Goal: Use online tool/utility: Utilize a website feature to perform a specific function

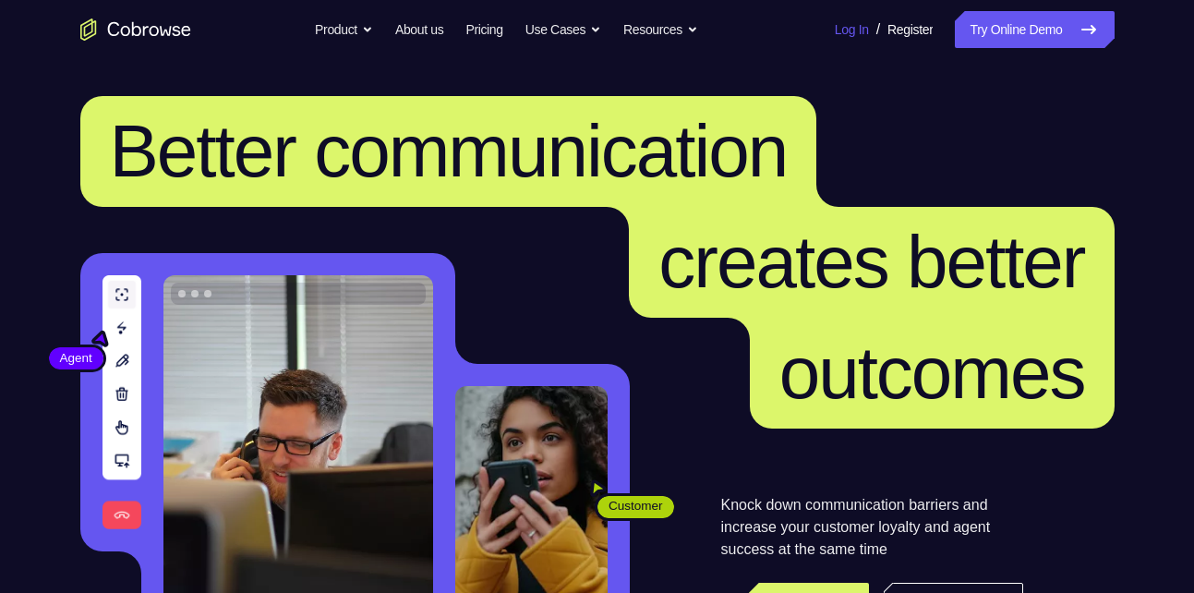
click at [845, 19] on link "Log In" at bounding box center [852, 29] width 34 height 37
click at [1078, 21] on icon at bounding box center [1089, 29] width 22 height 22
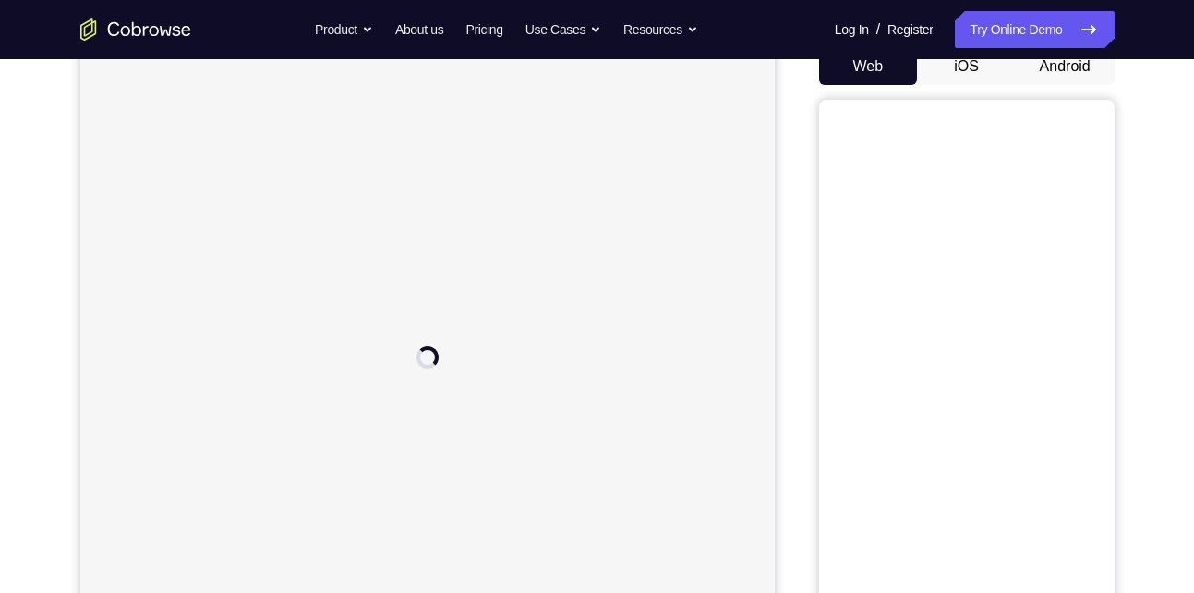
scroll to position [110, 0]
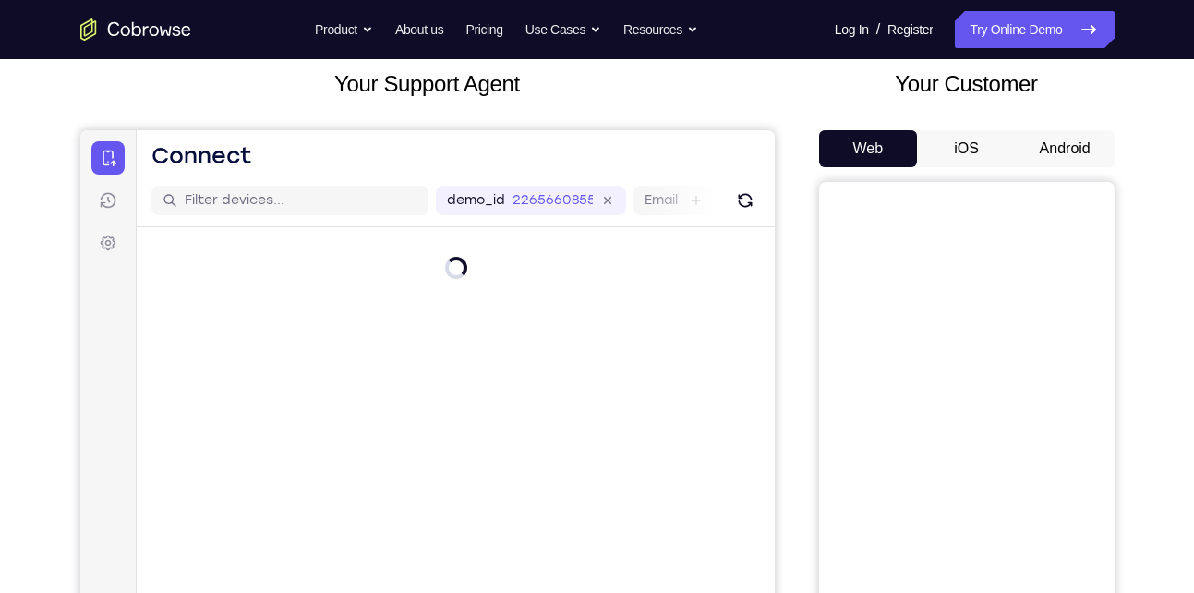
click at [1083, 159] on button "Android" at bounding box center [1065, 148] width 99 height 37
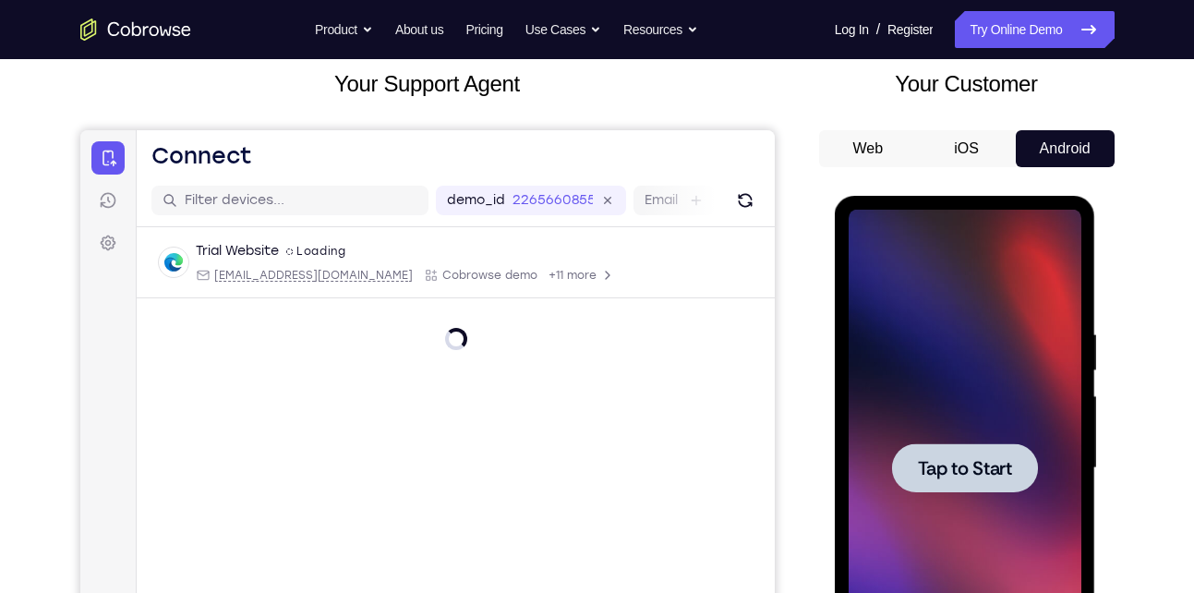
scroll to position [0, 0]
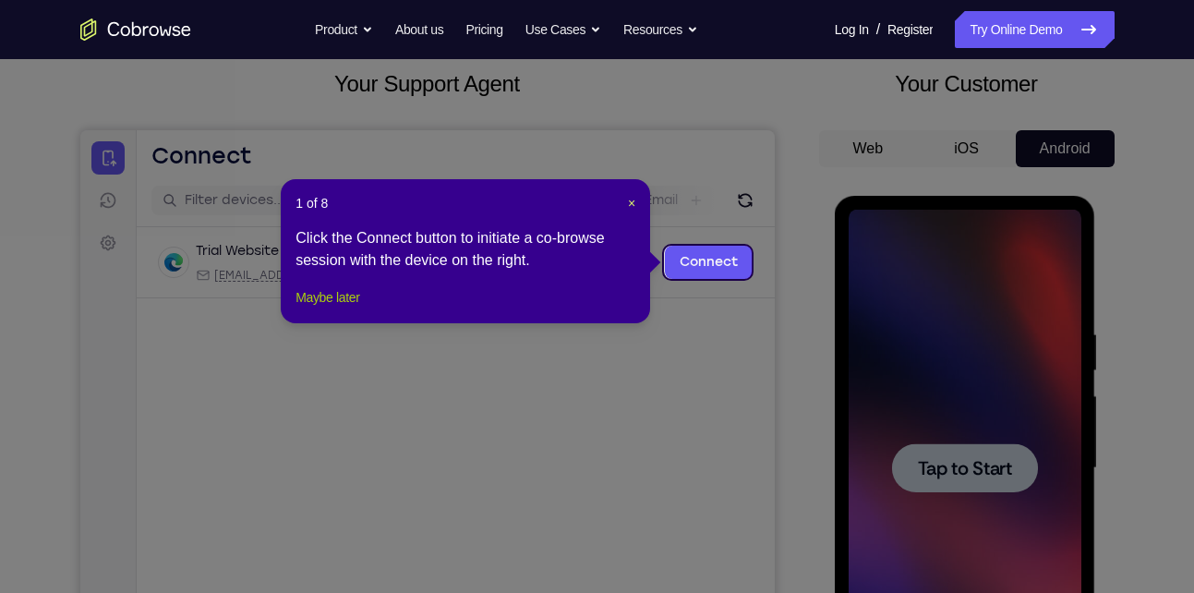
click at [336, 308] on button "Maybe later" at bounding box center [328, 297] width 64 height 22
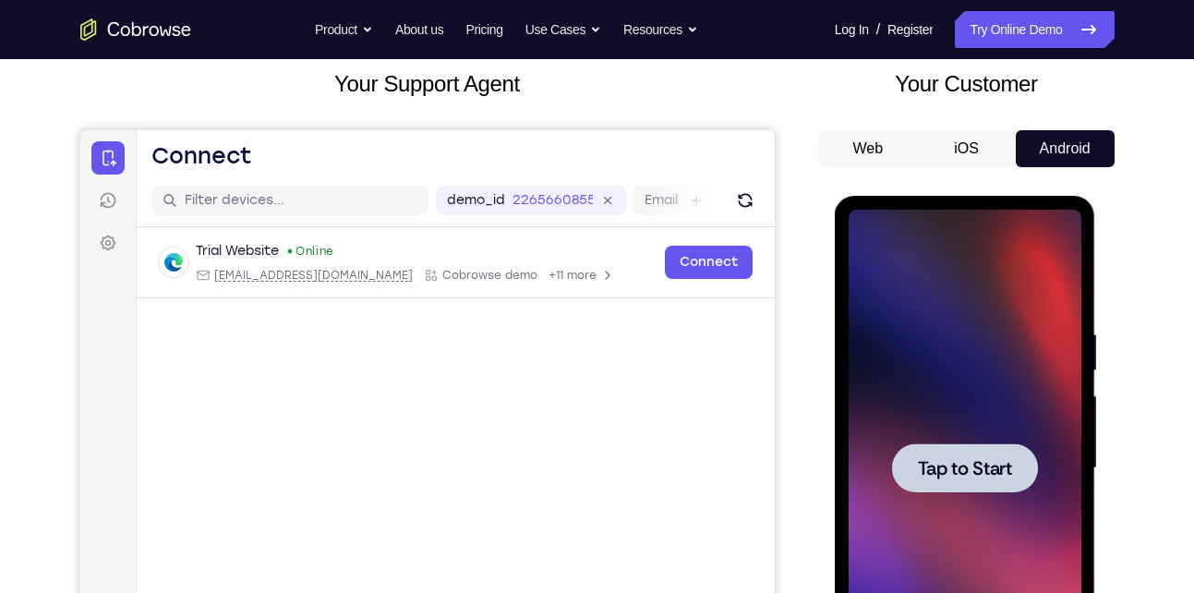
click at [983, 487] on div at bounding box center [965, 467] width 146 height 49
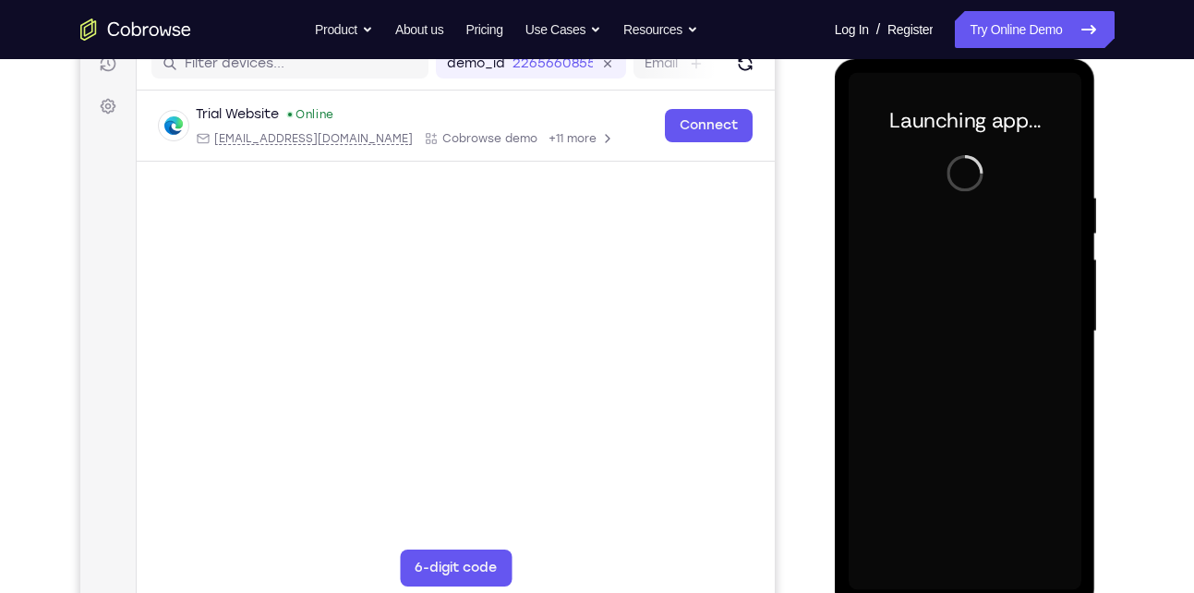
scroll to position [248, 0]
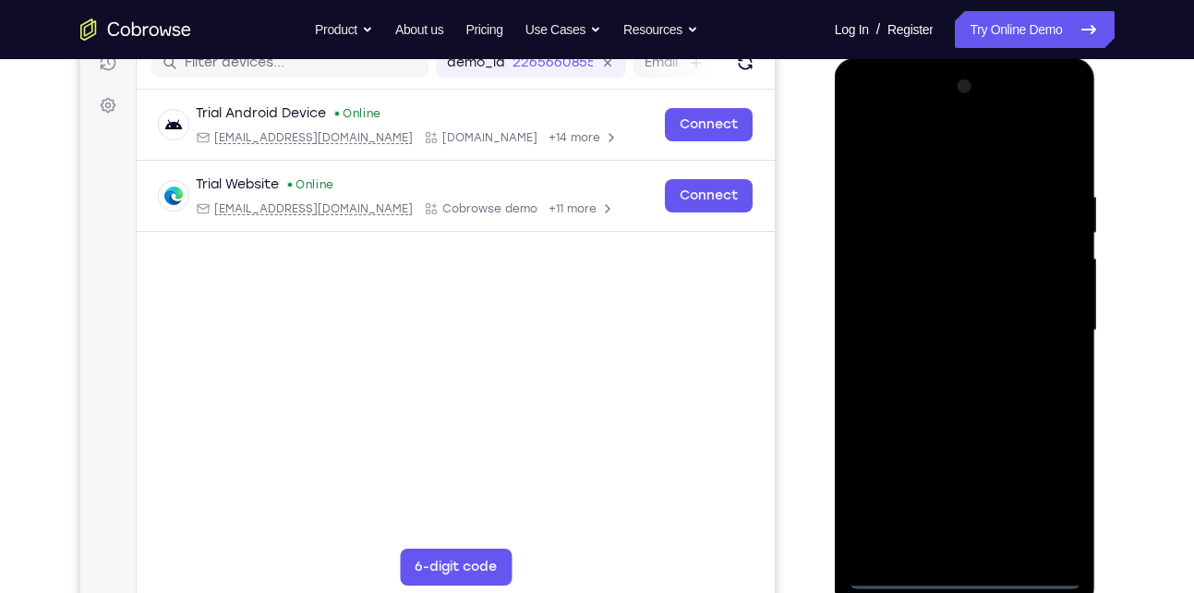
click at [969, 572] on div at bounding box center [965, 330] width 233 height 517
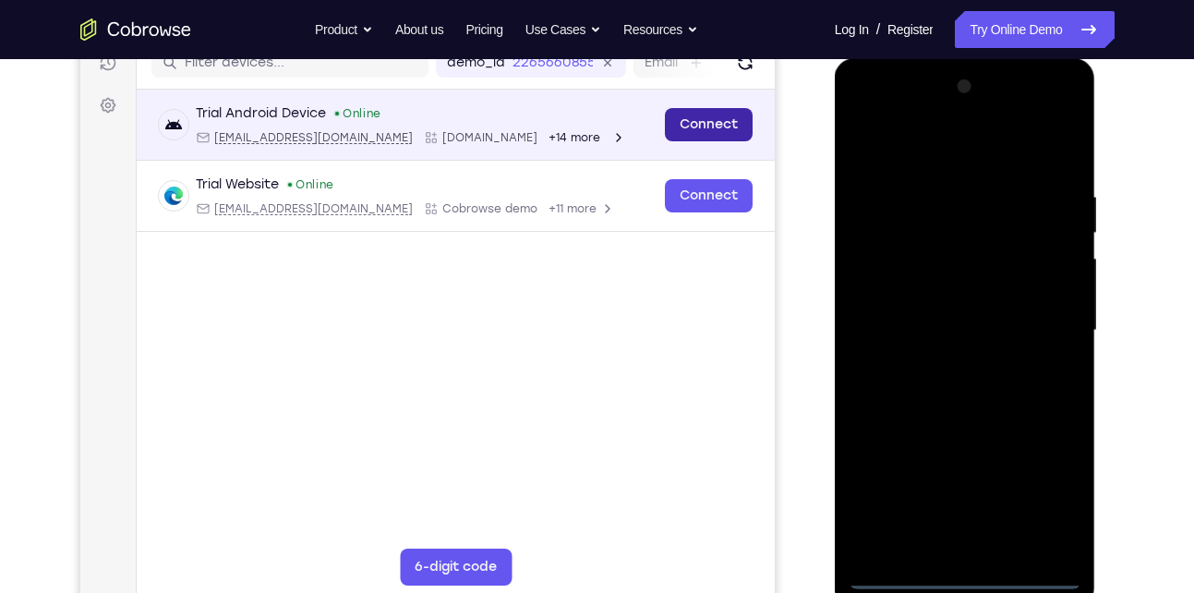
click at [731, 115] on link "Connect" at bounding box center [708, 124] width 88 height 33
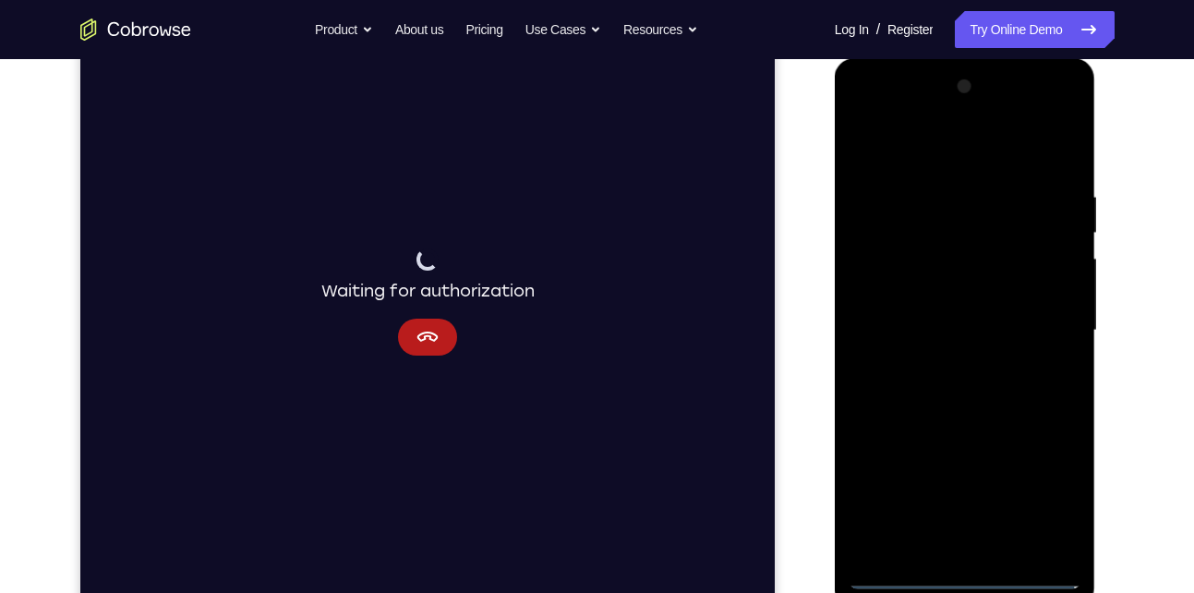
click at [1040, 349] on div at bounding box center [965, 330] width 233 height 517
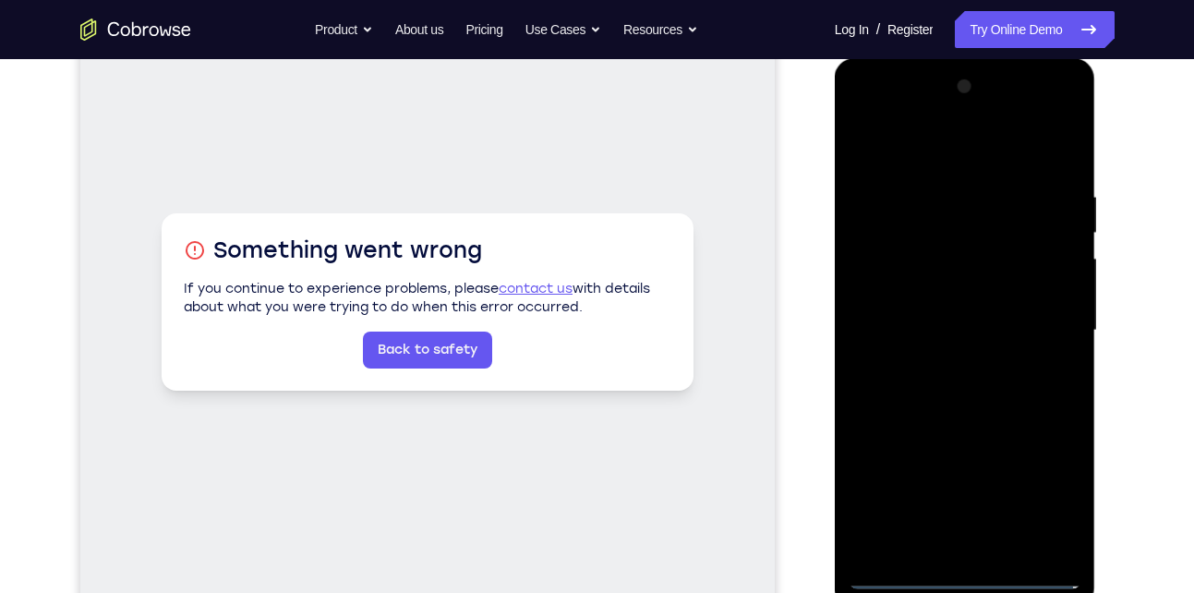
click at [966, 572] on div at bounding box center [965, 330] width 233 height 517
click at [1049, 489] on div at bounding box center [965, 330] width 233 height 517
click at [966, 149] on div at bounding box center [965, 330] width 233 height 517
click at [1054, 337] on div at bounding box center [965, 330] width 233 height 517
click at [938, 358] on div at bounding box center [965, 330] width 233 height 517
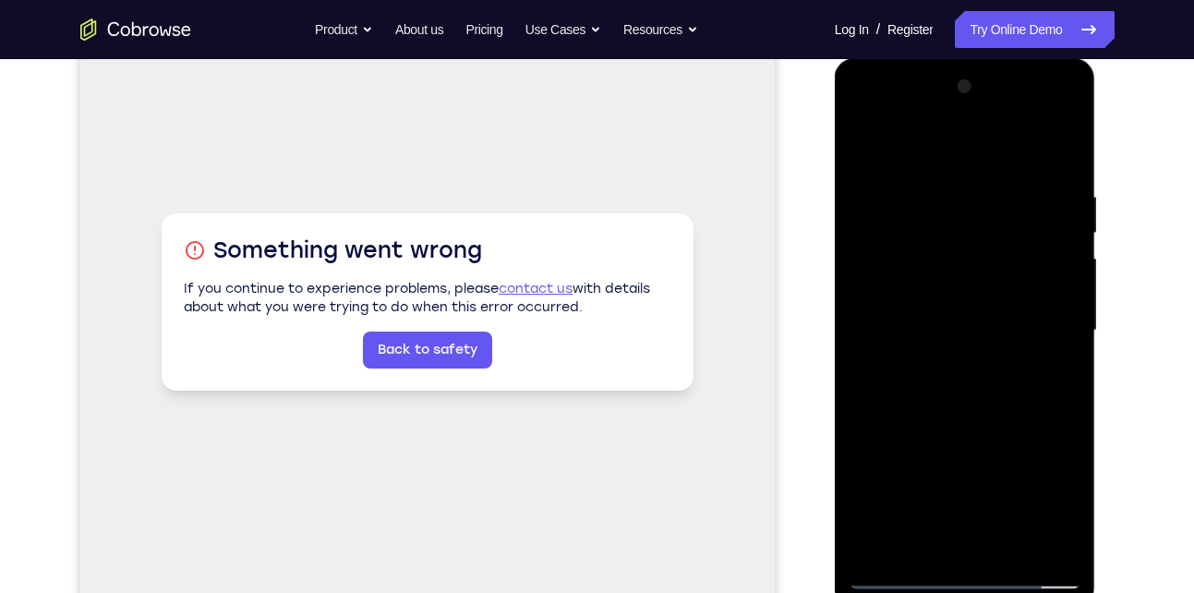
click at [944, 316] on div at bounding box center [965, 330] width 233 height 517
click at [961, 297] on div at bounding box center [965, 330] width 233 height 517
click at [966, 327] on div at bounding box center [965, 330] width 233 height 517
click at [970, 382] on div at bounding box center [965, 330] width 233 height 517
click at [949, 351] on div at bounding box center [965, 330] width 233 height 517
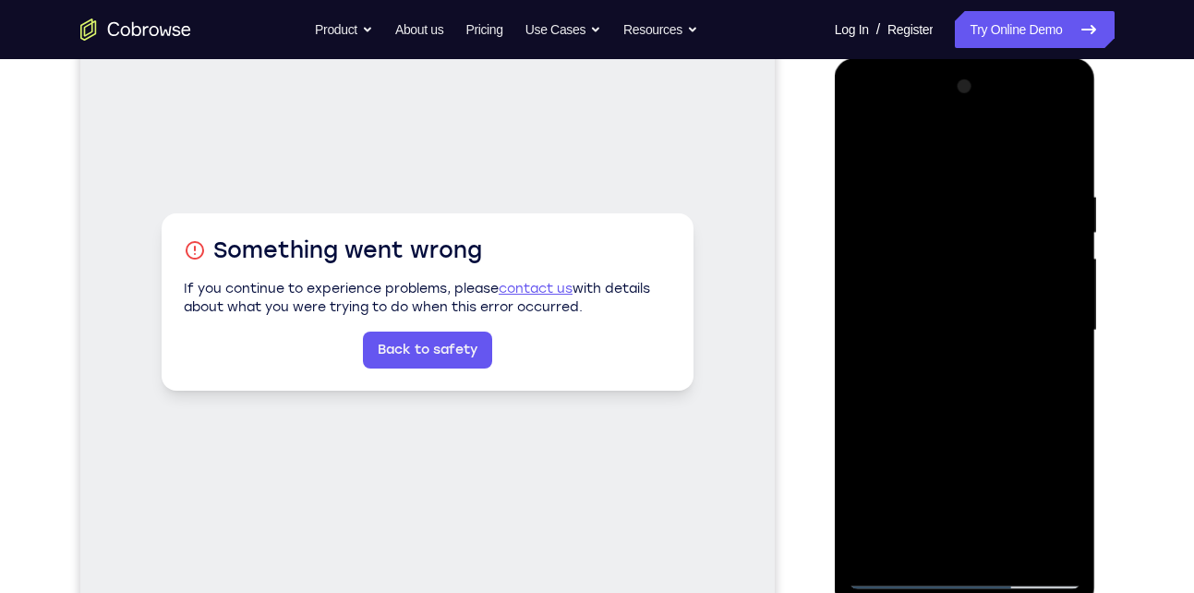
click at [978, 330] on div at bounding box center [965, 330] width 233 height 517
click at [983, 381] on div at bounding box center [965, 330] width 233 height 517
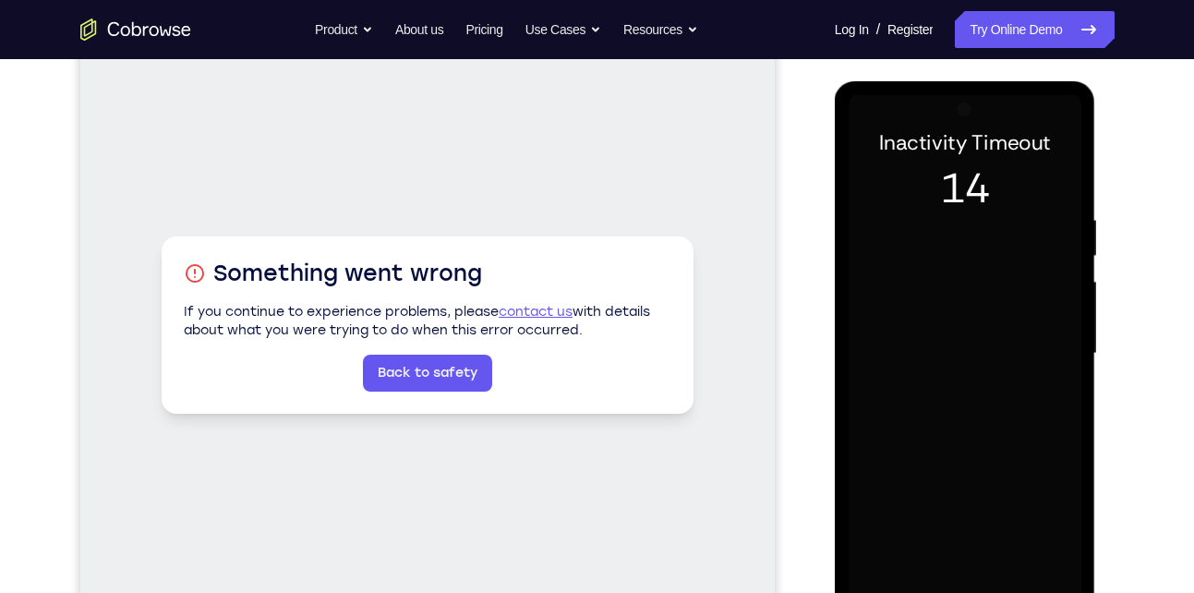
scroll to position [224, 0]
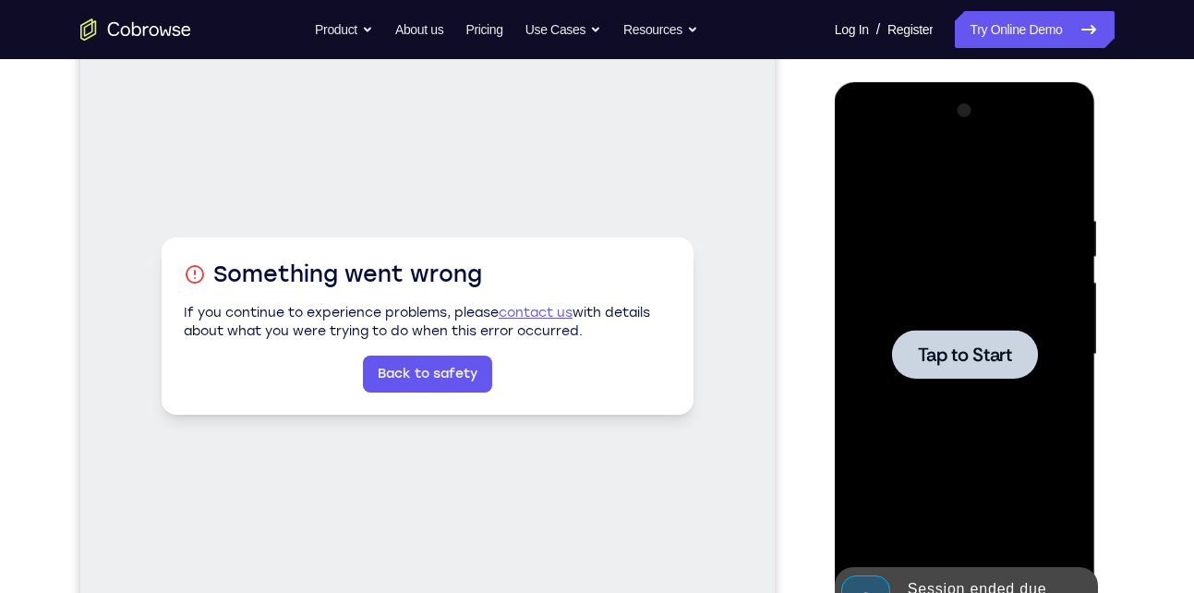
click at [963, 335] on div at bounding box center [965, 354] width 146 height 49
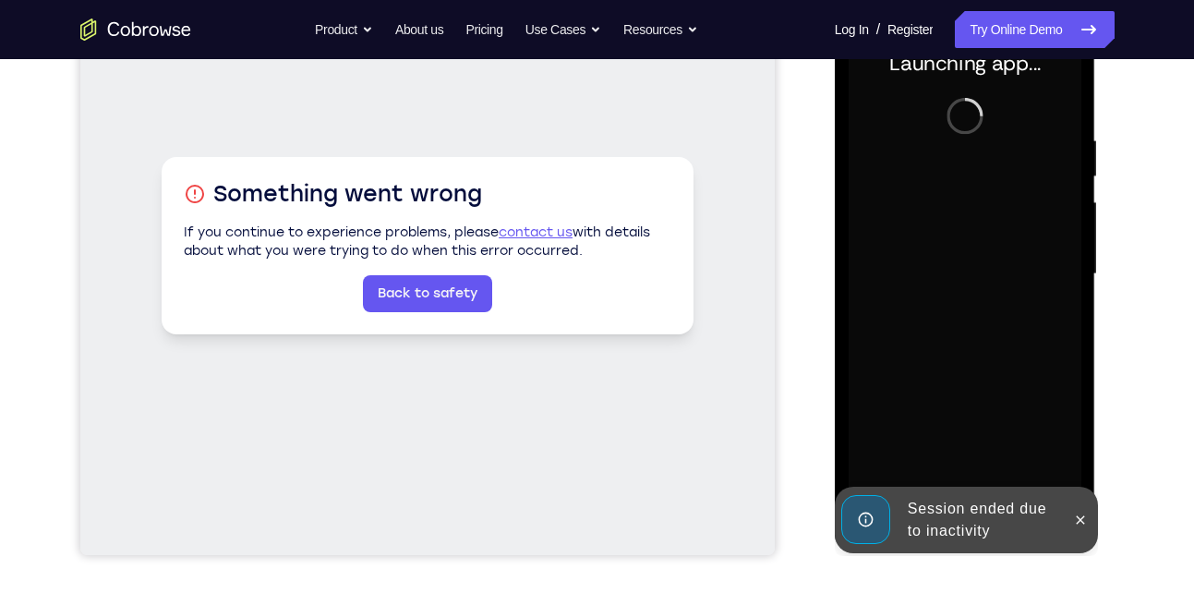
scroll to position [306, 0]
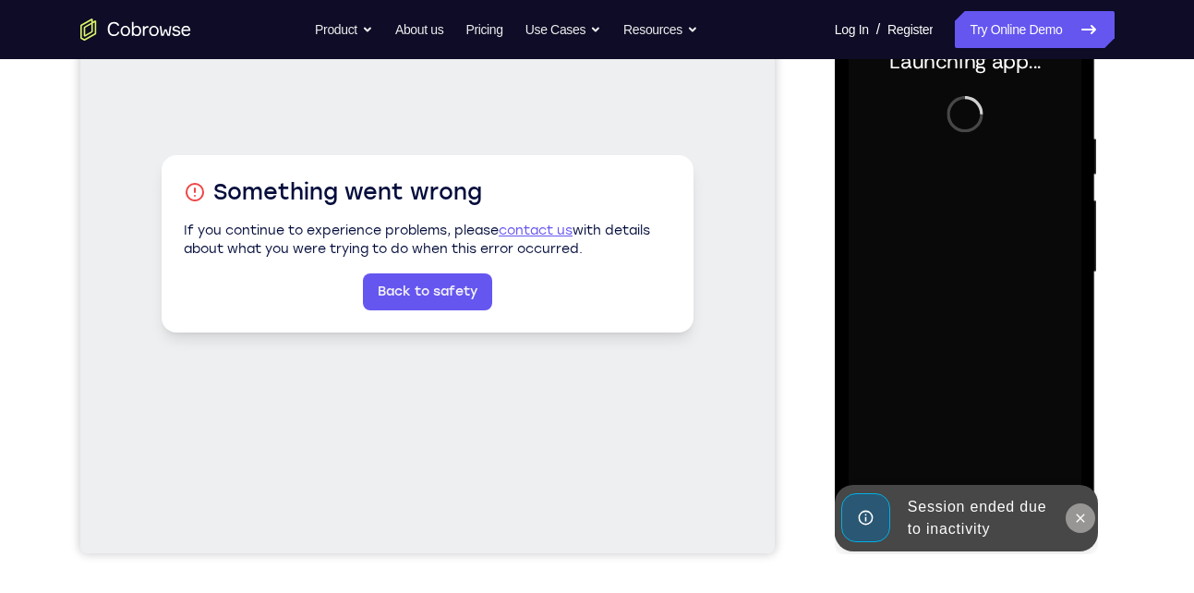
click at [1078, 512] on icon at bounding box center [1080, 518] width 15 height 15
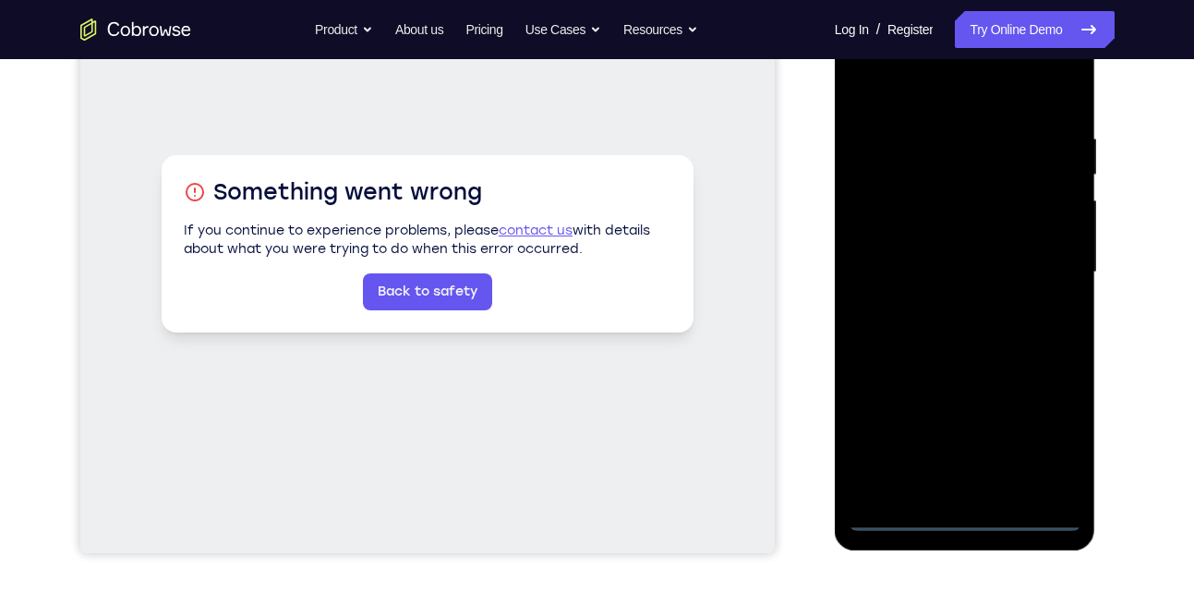
click at [969, 509] on div at bounding box center [965, 272] width 233 height 517
click at [959, 516] on div at bounding box center [965, 272] width 233 height 517
click at [1057, 433] on div at bounding box center [965, 272] width 233 height 517
click at [971, 96] on div at bounding box center [965, 272] width 233 height 517
click at [1041, 263] on div at bounding box center [965, 272] width 233 height 517
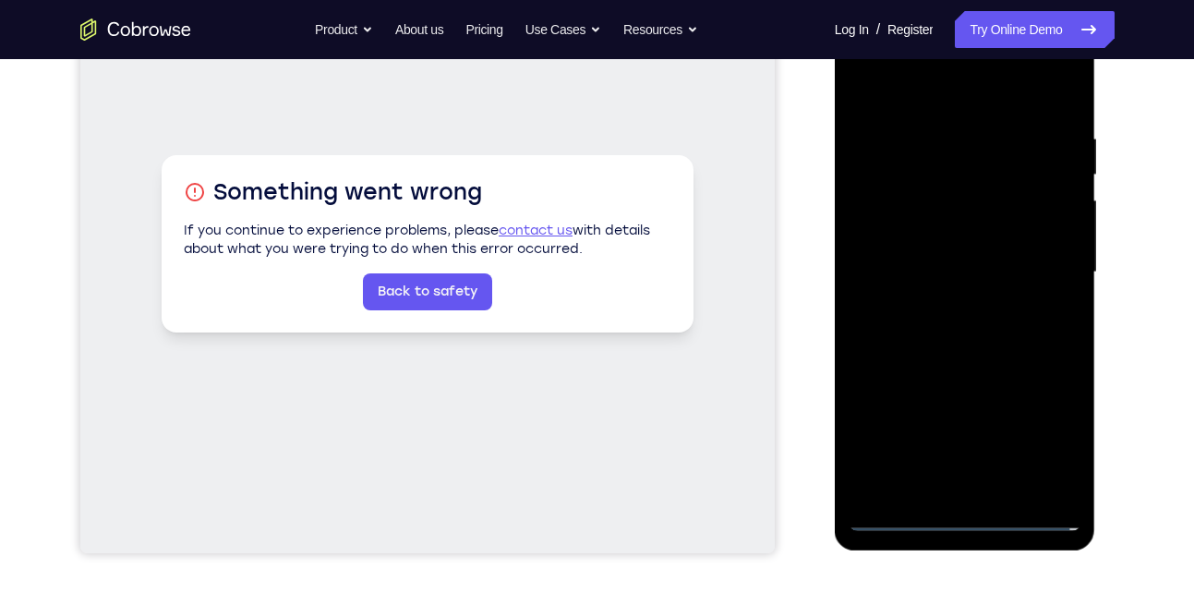
click at [948, 303] on div at bounding box center [965, 272] width 233 height 517
click at [947, 253] on div at bounding box center [965, 272] width 233 height 517
click at [937, 223] on div at bounding box center [965, 272] width 233 height 517
click at [959, 273] on div at bounding box center [965, 272] width 233 height 517
click at [977, 322] on div at bounding box center [965, 272] width 233 height 517
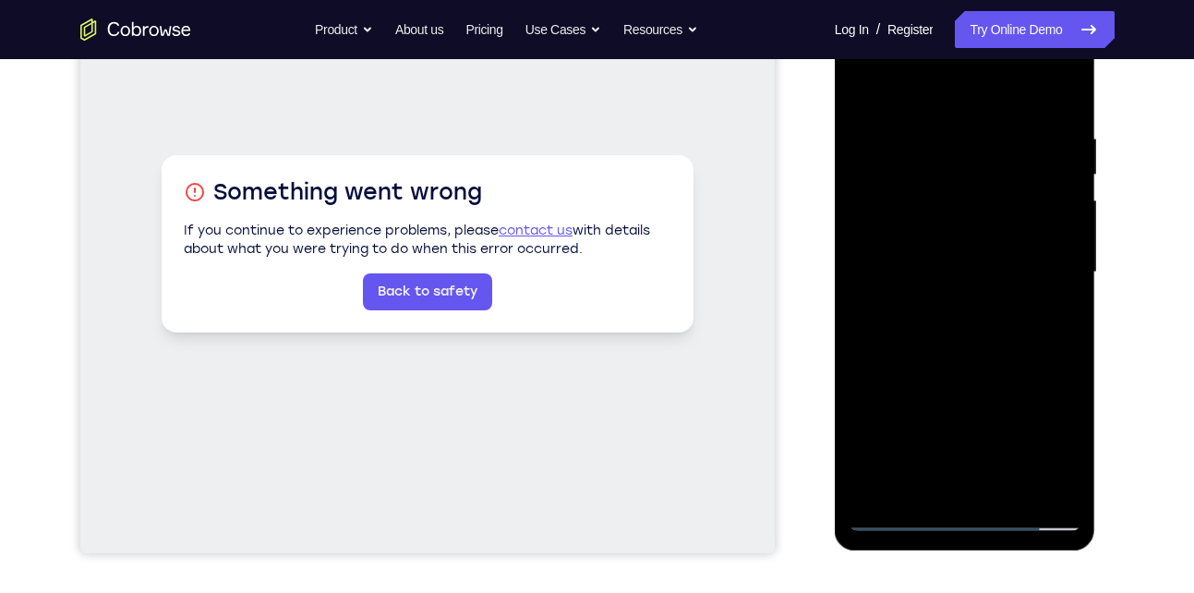
click at [1010, 328] on div at bounding box center [965, 272] width 233 height 517
click at [998, 325] on div at bounding box center [965, 272] width 233 height 517
click at [988, 257] on div at bounding box center [965, 272] width 233 height 517
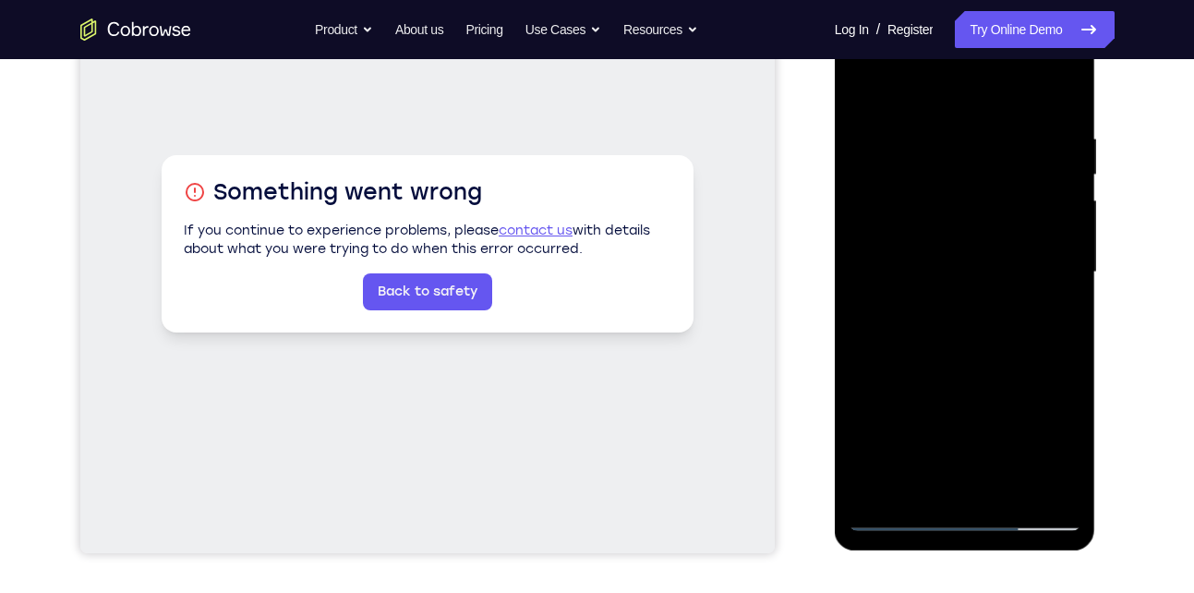
click at [988, 267] on div at bounding box center [965, 272] width 233 height 517
click at [985, 343] on div at bounding box center [965, 272] width 233 height 517
click at [985, 257] on div at bounding box center [965, 272] width 233 height 517
click at [985, 265] on div at bounding box center [965, 272] width 233 height 517
click at [984, 346] on div at bounding box center [965, 272] width 233 height 517
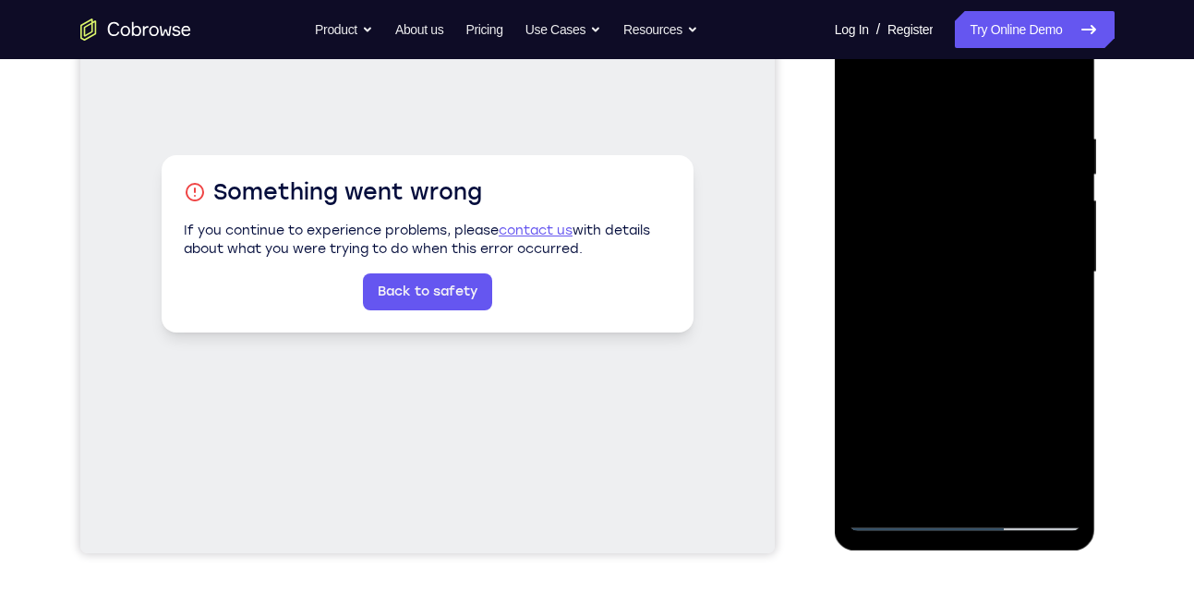
click at [963, 251] on div at bounding box center [965, 272] width 233 height 517
click at [985, 265] on div at bounding box center [965, 272] width 233 height 517
click at [961, 343] on div at bounding box center [965, 272] width 233 height 517
click at [967, 254] on div at bounding box center [965, 272] width 233 height 517
click at [980, 272] on div at bounding box center [965, 272] width 233 height 517
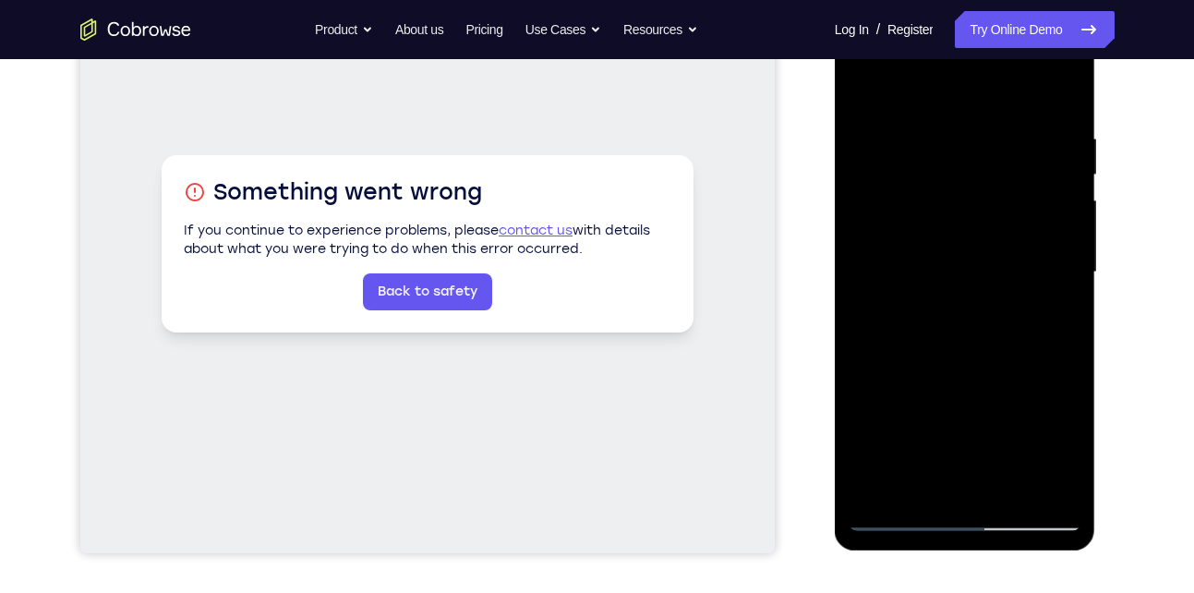
click at [980, 272] on div at bounding box center [965, 272] width 233 height 517
click at [981, 348] on div at bounding box center [965, 272] width 233 height 517
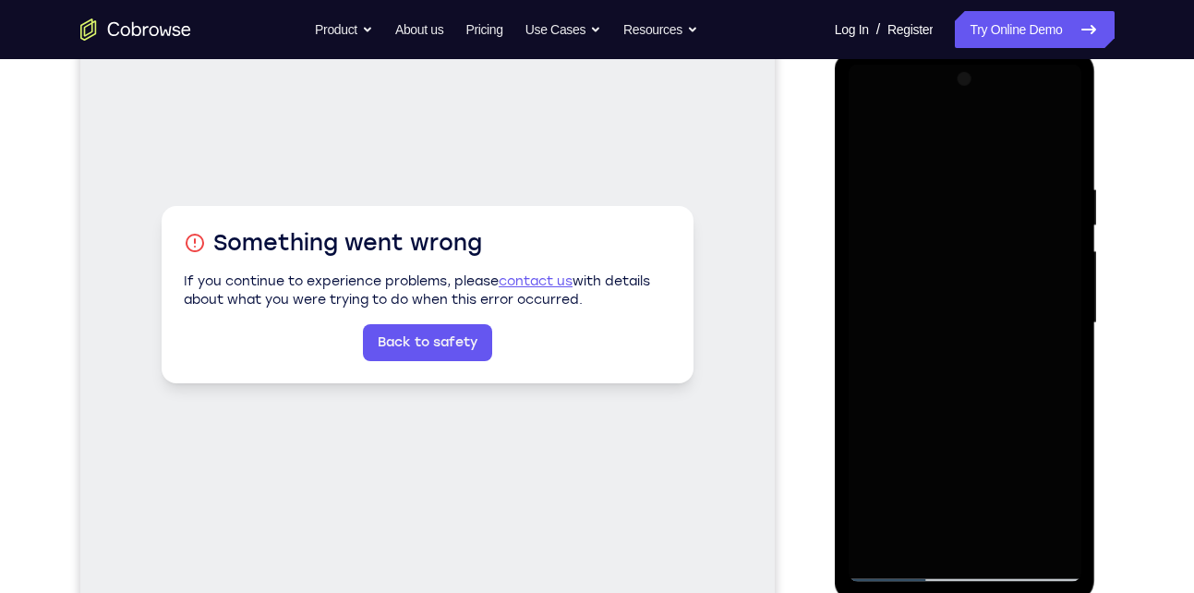
scroll to position [254, 0]
click at [978, 104] on div at bounding box center [965, 324] width 233 height 517
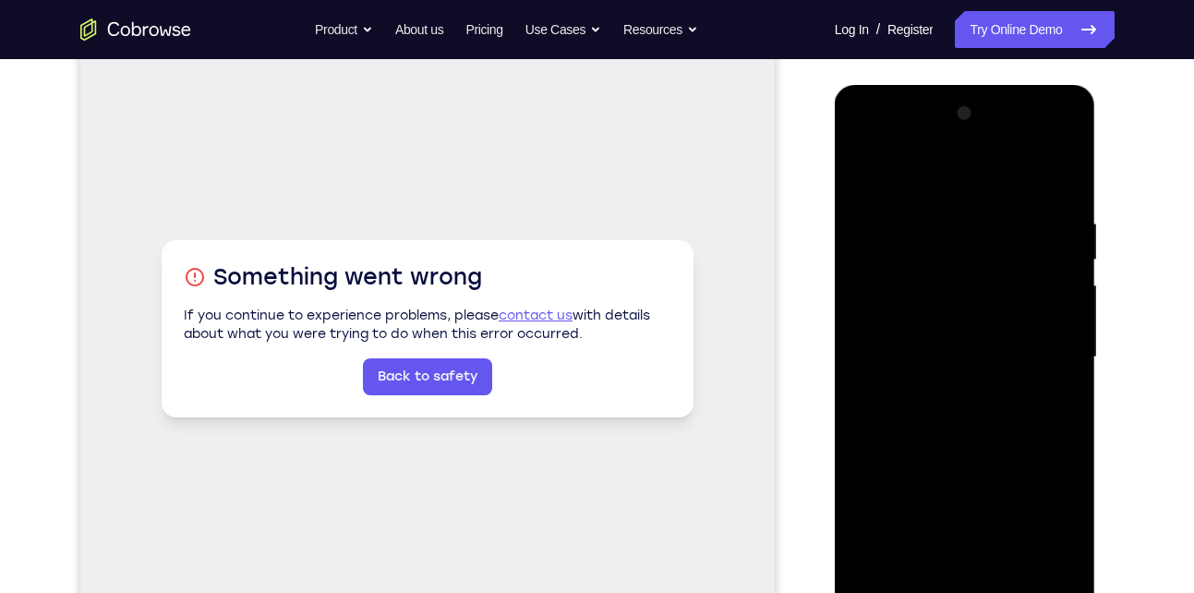
scroll to position [219, 0]
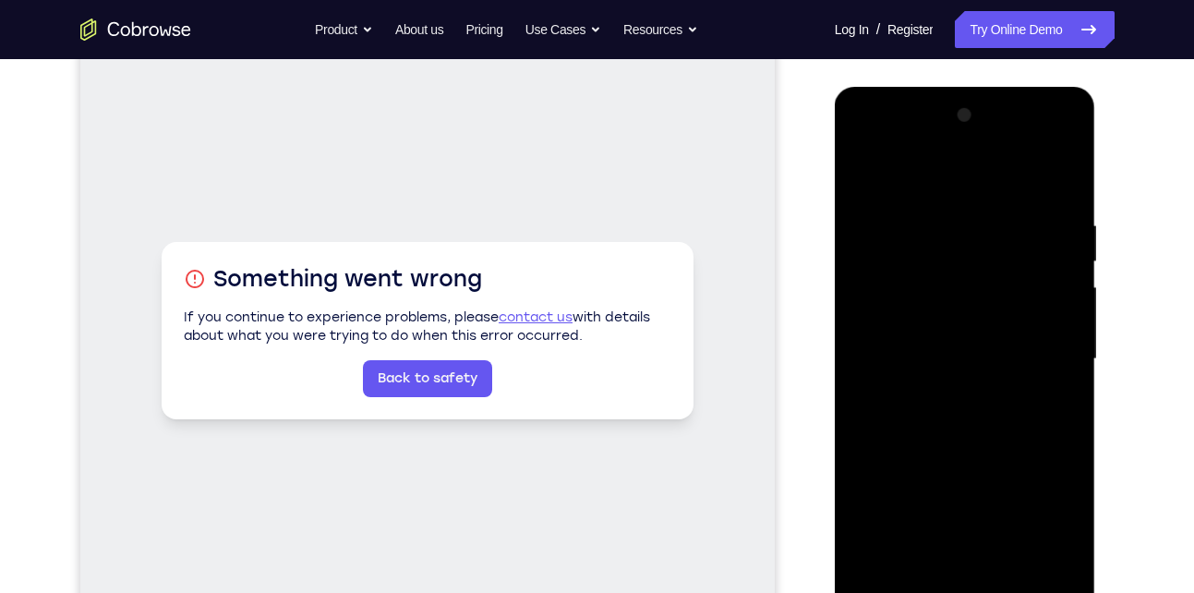
click at [1059, 167] on div at bounding box center [965, 359] width 233 height 517
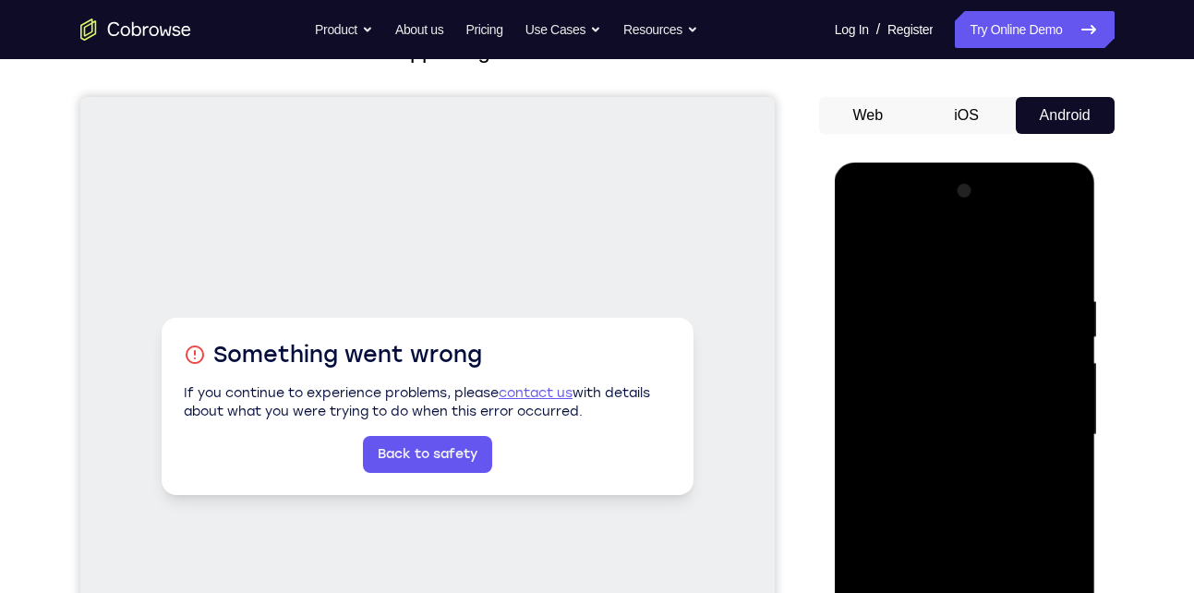
scroll to position [142, 0]
click at [1057, 243] on div at bounding box center [965, 435] width 233 height 517
click at [981, 209] on div at bounding box center [965, 435] width 233 height 517
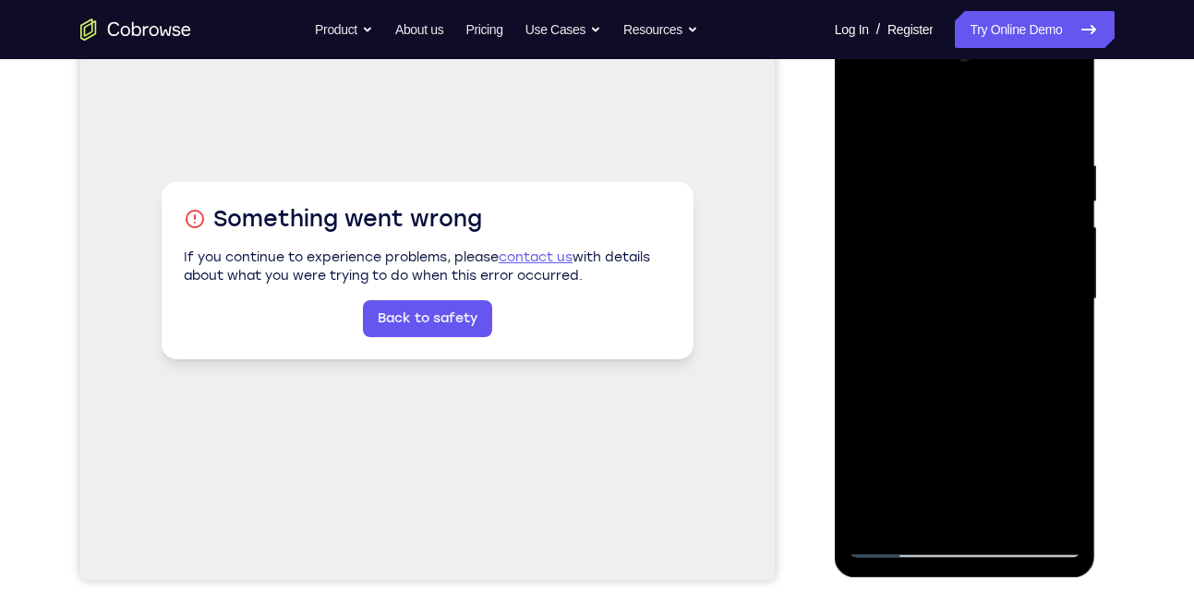
scroll to position [280, 0]
click at [881, 406] on div at bounding box center [965, 298] width 233 height 517
click at [984, 447] on div at bounding box center [965, 298] width 233 height 517
click at [863, 447] on div at bounding box center [965, 298] width 233 height 517
click at [930, 235] on div at bounding box center [965, 298] width 233 height 517
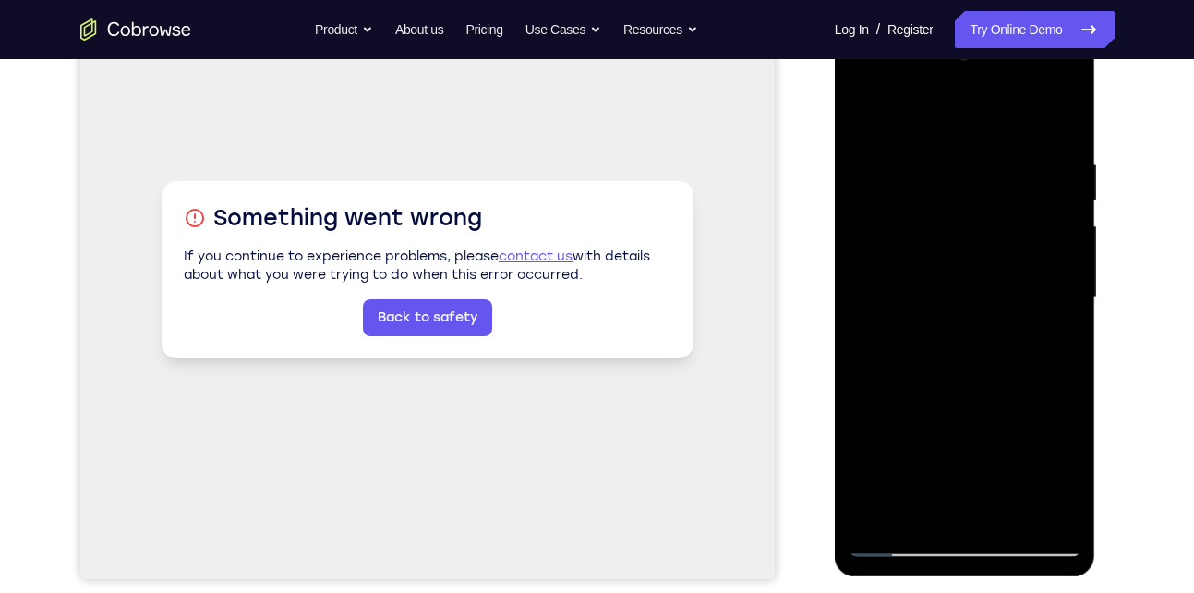
click at [930, 235] on div at bounding box center [965, 298] width 233 height 517
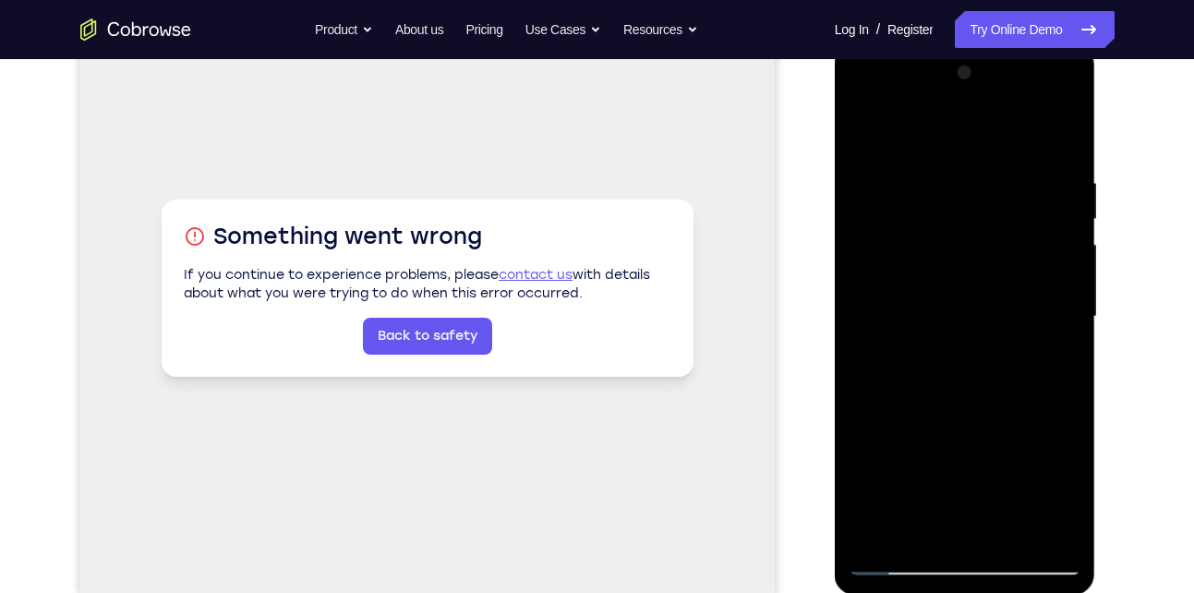
scroll to position [259, 0]
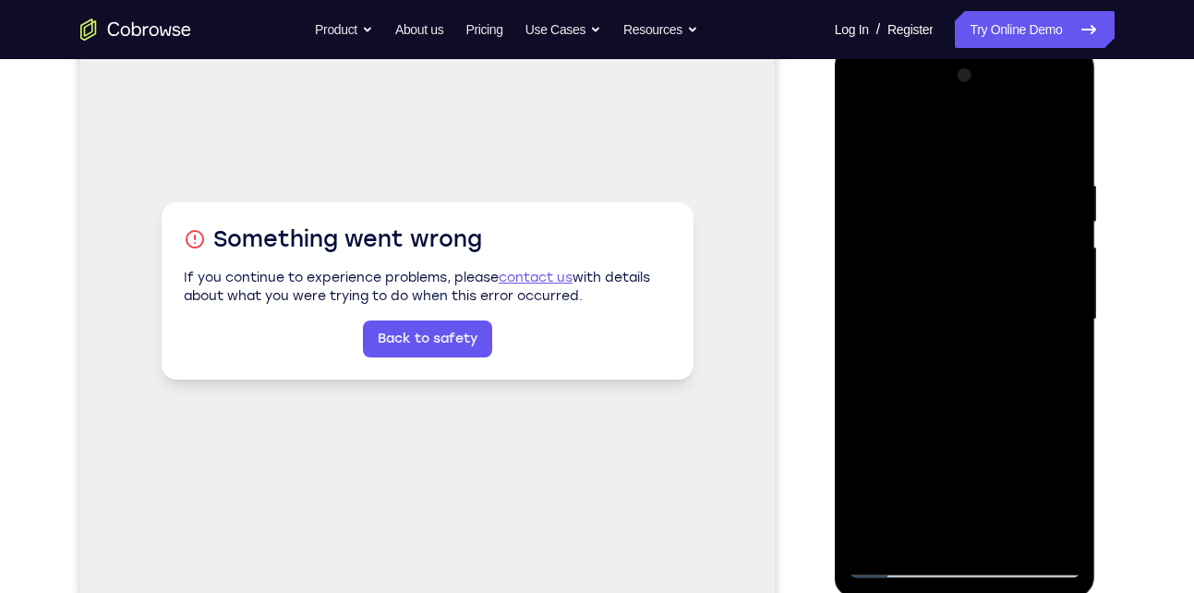
click at [959, 365] on div at bounding box center [965, 319] width 233 height 517
click at [1067, 135] on div at bounding box center [965, 319] width 233 height 517
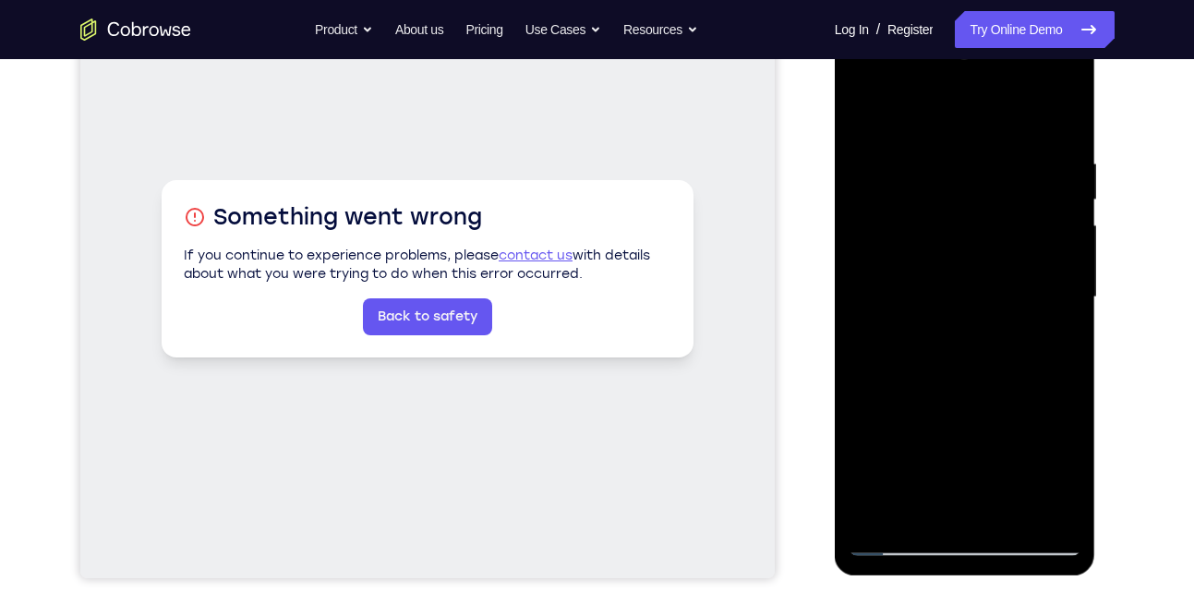
scroll to position [282, 0]
click at [874, 115] on div at bounding box center [965, 296] width 233 height 517
click at [874, 117] on div at bounding box center [965, 296] width 233 height 517
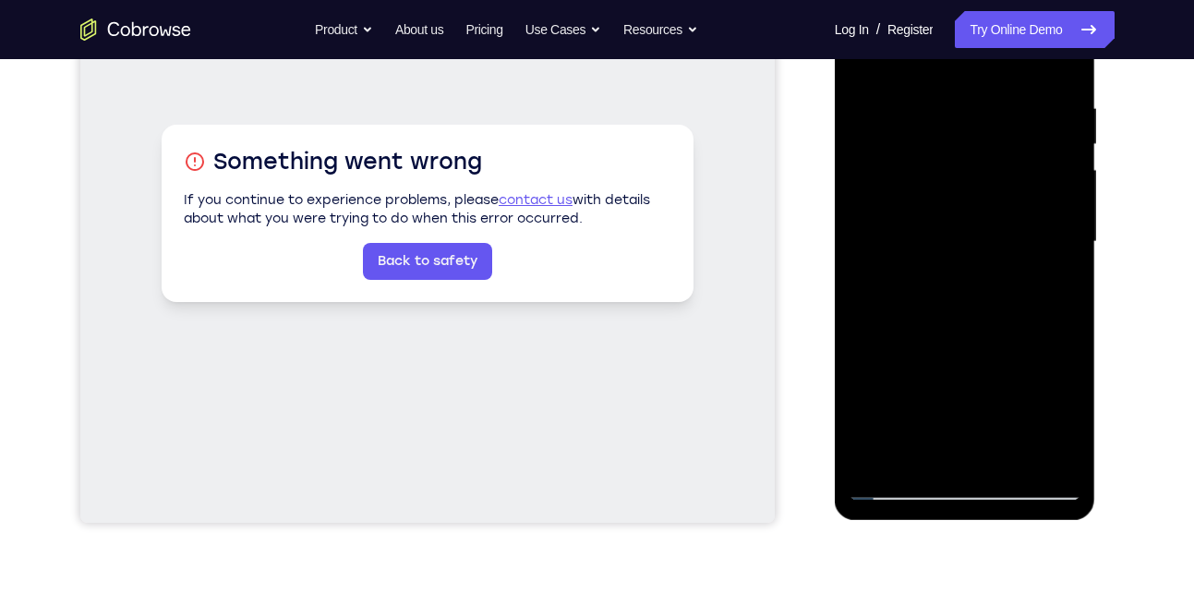
scroll to position [302, 0]
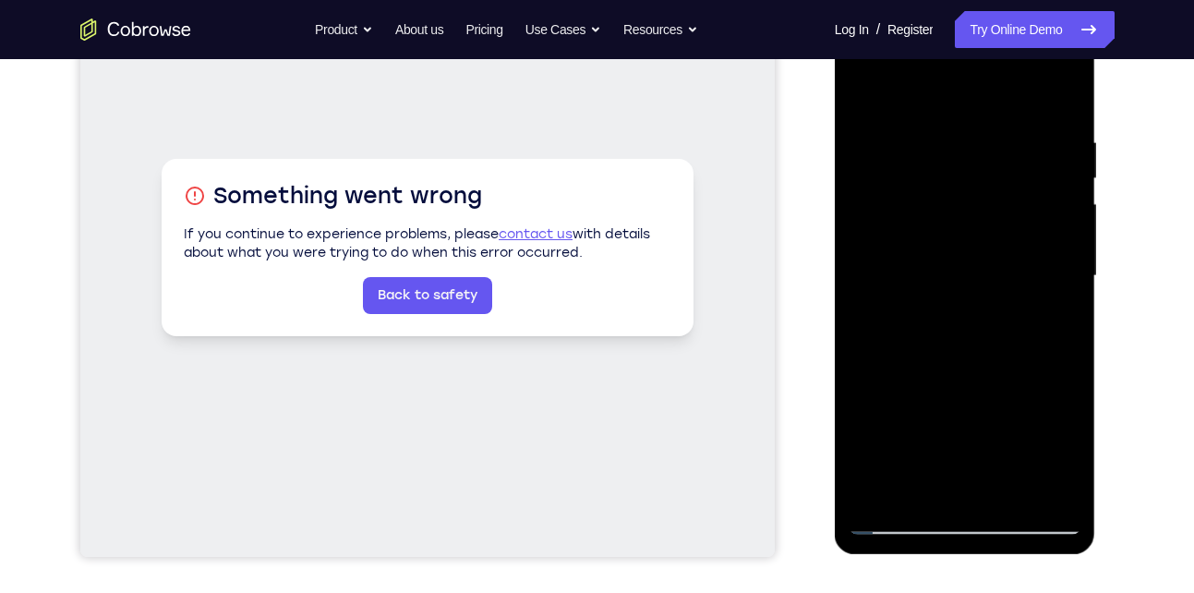
click at [1055, 120] on div at bounding box center [965, 276] width 233 height 517
click at [1003, 277] on div at bounding box center [965, 276] width 233 height 517
click at [1027, 263] on div at bounding box center [965, 276] width 233 height 517
click at [966, 516] on div at bounding box center [965, 276] width 233 height 517
click at [983, 290] on div at bounding box center [965, 276] width 233 height 517
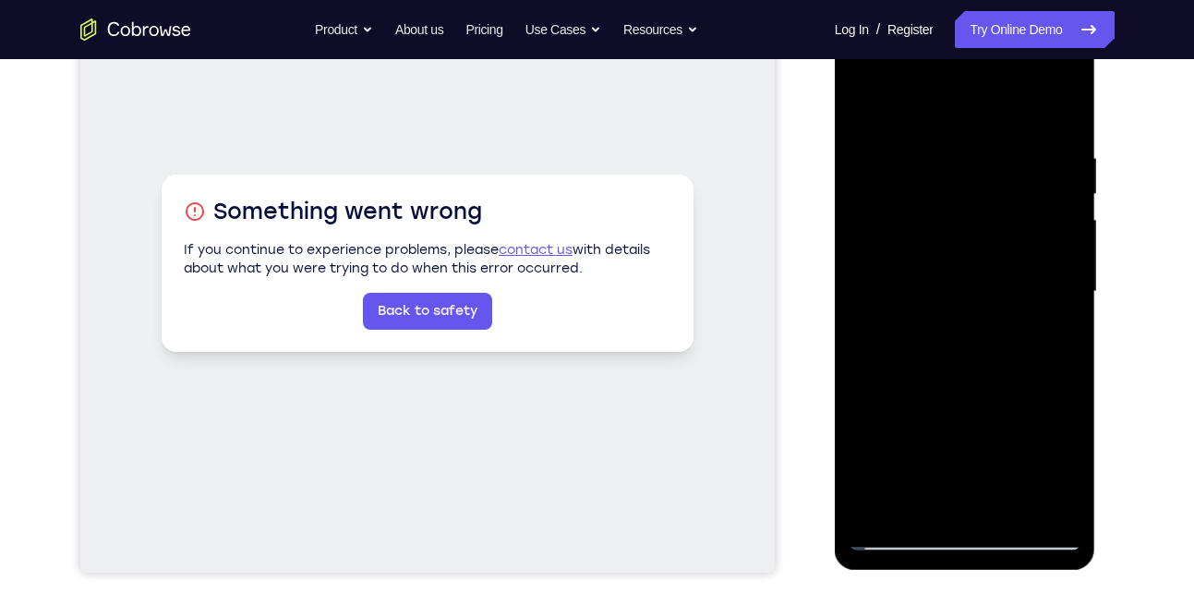
scroll to position [283, 0]
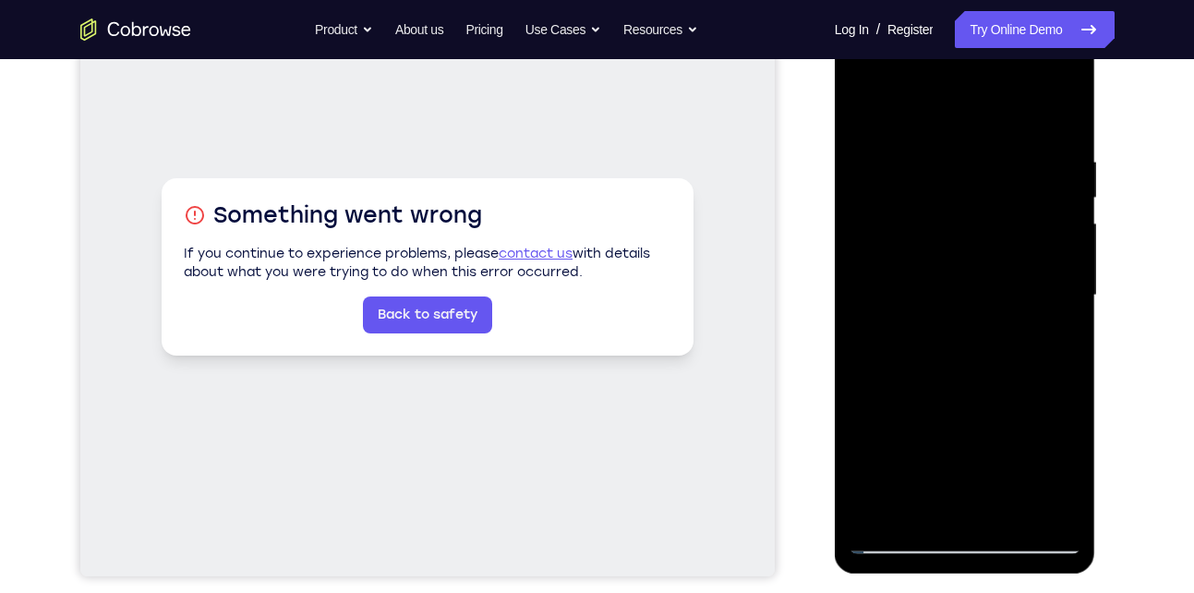
drag, startPoint x: 949, startPoint y: 298, endPoint x: 962, endPoint y: -22, distance: 320.8
click at [962, 23] on html "Online web based iOS Simulators and Android Emulators. Run iPhone, iPad, Mobile…" at bounding box center [966, 300] width 263 height 554
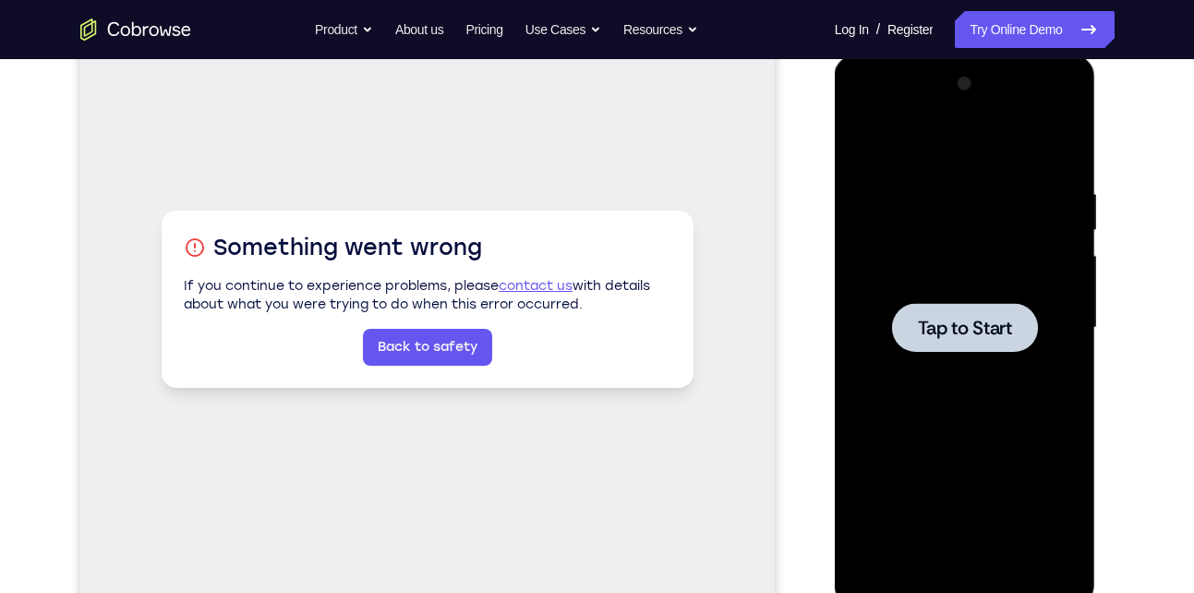
scroll to position [252, 0]
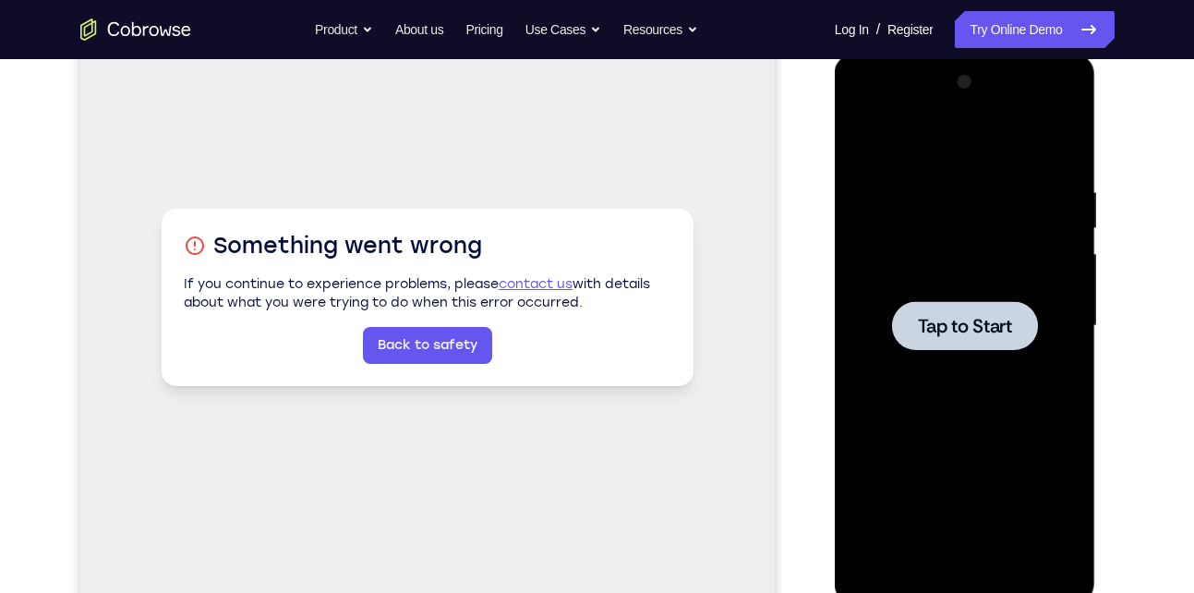
click at [951, 284] on div at bounding box center [965, 325] width 233 height 517
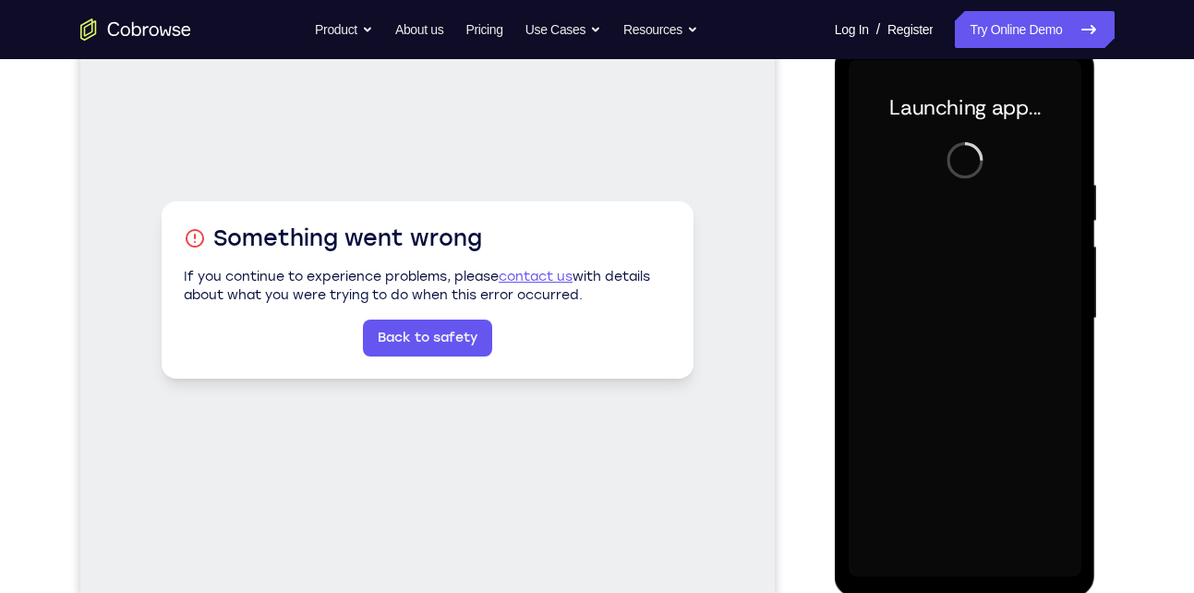
scroll to position [258, 0]
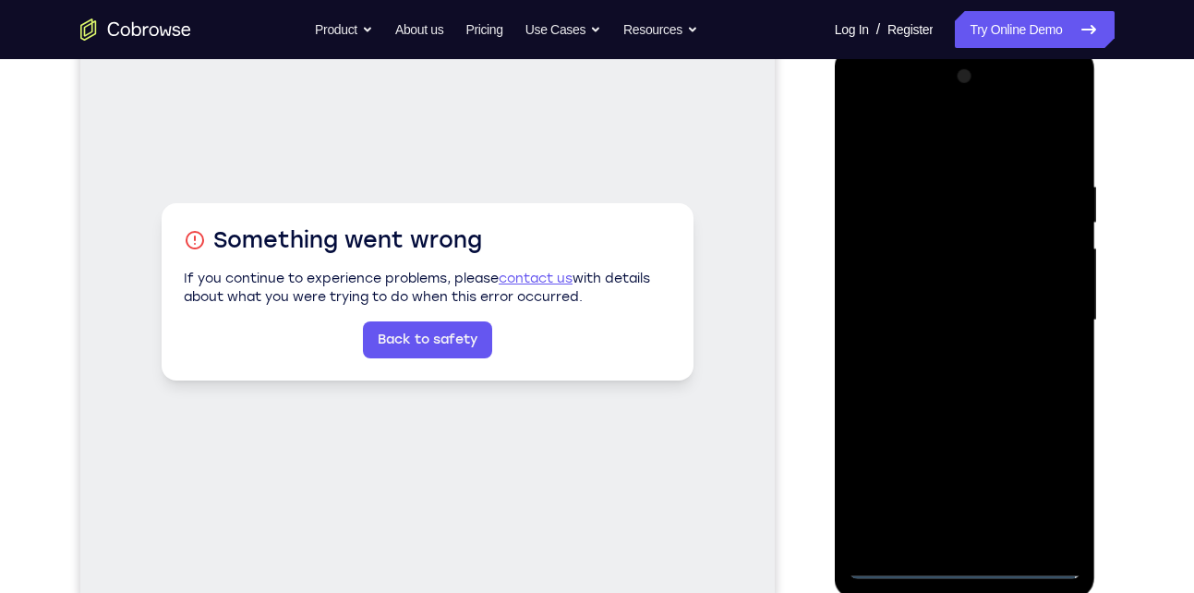
click at [968, 572] on div at bounding box center [965, 320] width 233 height 517
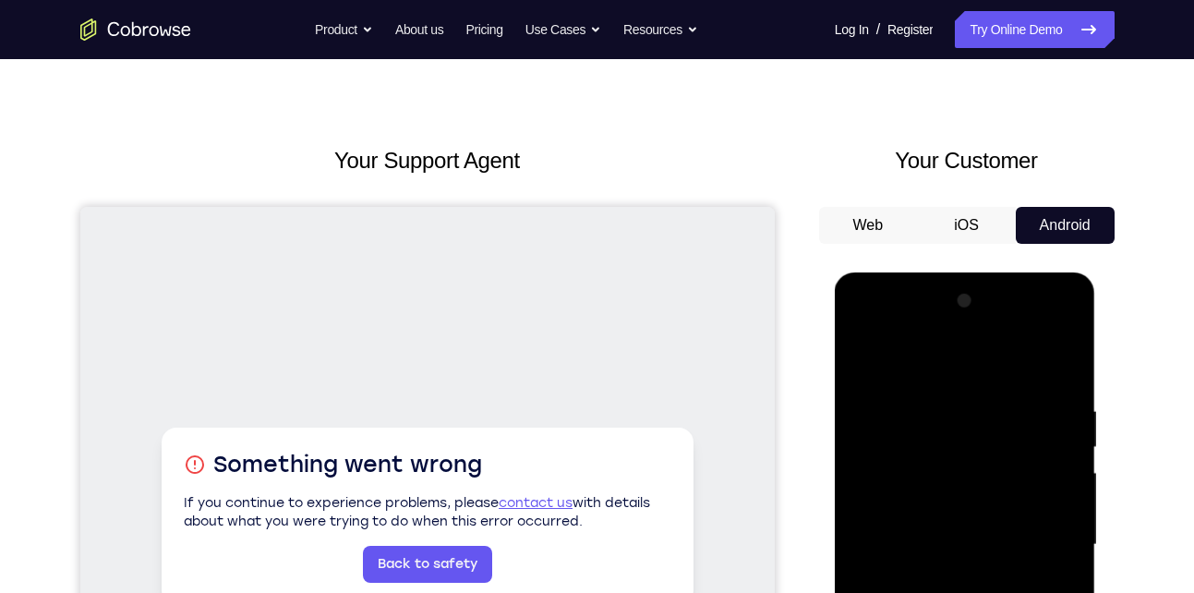
scroll to position [0, 0]
